Goal: Task Accomplishment & Management: Use online tool/utility

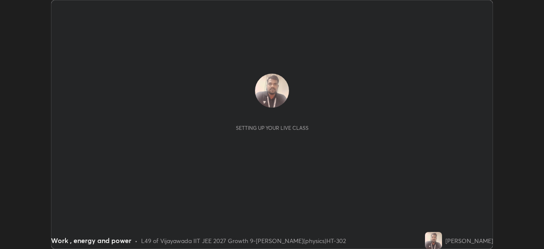
scroll to position [249, 544]
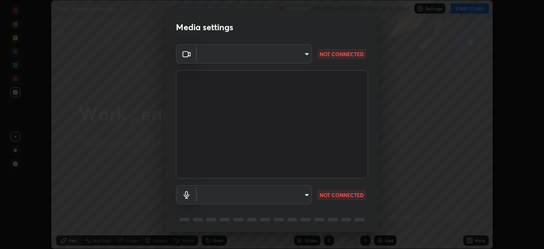
type input "6abeaecdeb226f2625be572e5a91b17e3a43c10ff086736bc350871787b847bf"
type input "default"
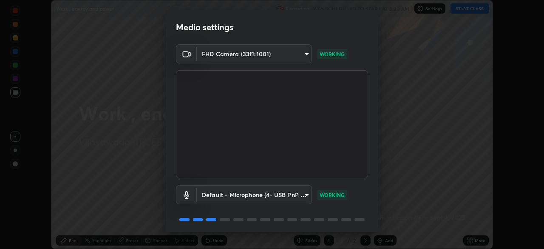
scroll to position [30, 0]
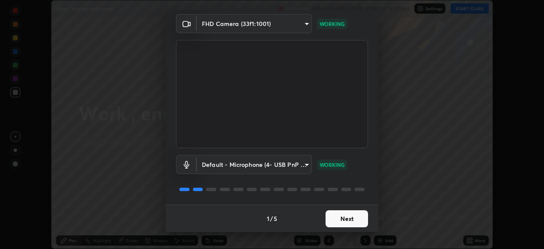
click at [342, 215] on button "Next" at bounding box center [347, 218] width 43 height 17
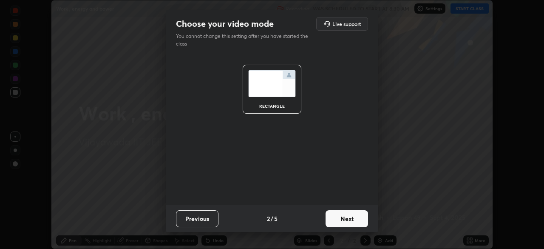
scroll to position [0, 0]
click at [340, 220] on button "Next" at bounding box center [347, 218] width 43 height 17
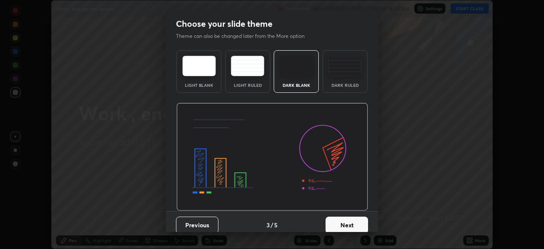
click at [343, 223] on button "Next" at bounding box center [347, 225] width 43 height 17
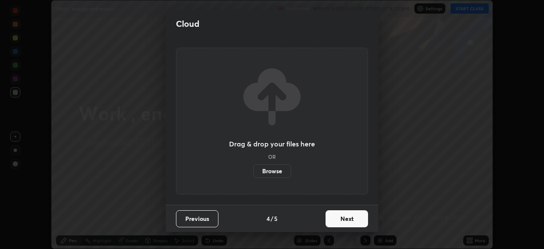
click at [342, 220] on button "Next" at bounding box center [347, 218] width 43 height 17
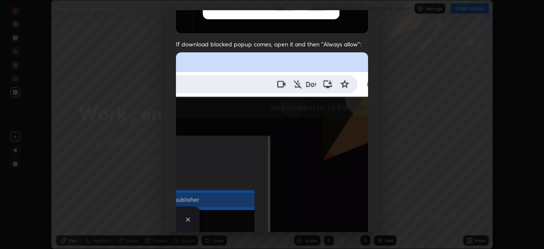
scroll to position [204, 0]
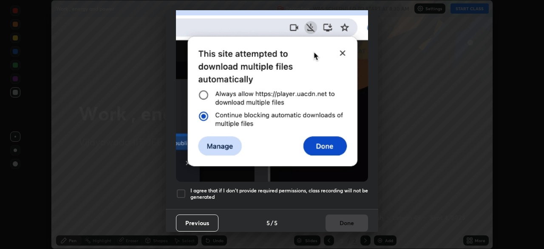
click at [182, 190] on div at bounding box center [181, 193] width 10 height 10
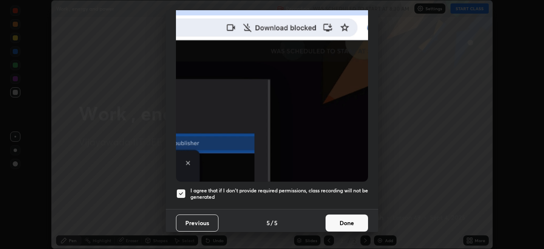
click at [336, 219] on button "Done" at bounding box center [347, 222] width 43 height 17
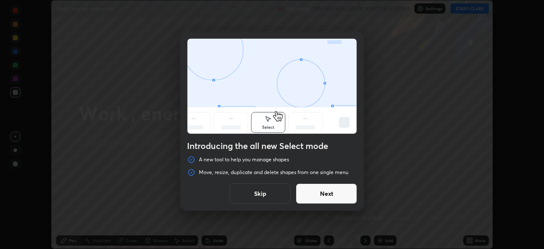
click at [275, 194] on button "Skip" at bounding box center [260, 193] width 61 height 20
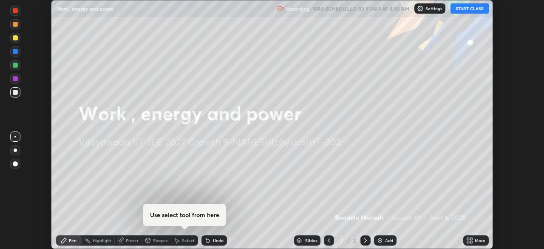
click at [465, 10] on button "START CLASS" at bounding box center [470, 8] width 38 height 10
